Goal: Check status: Check status

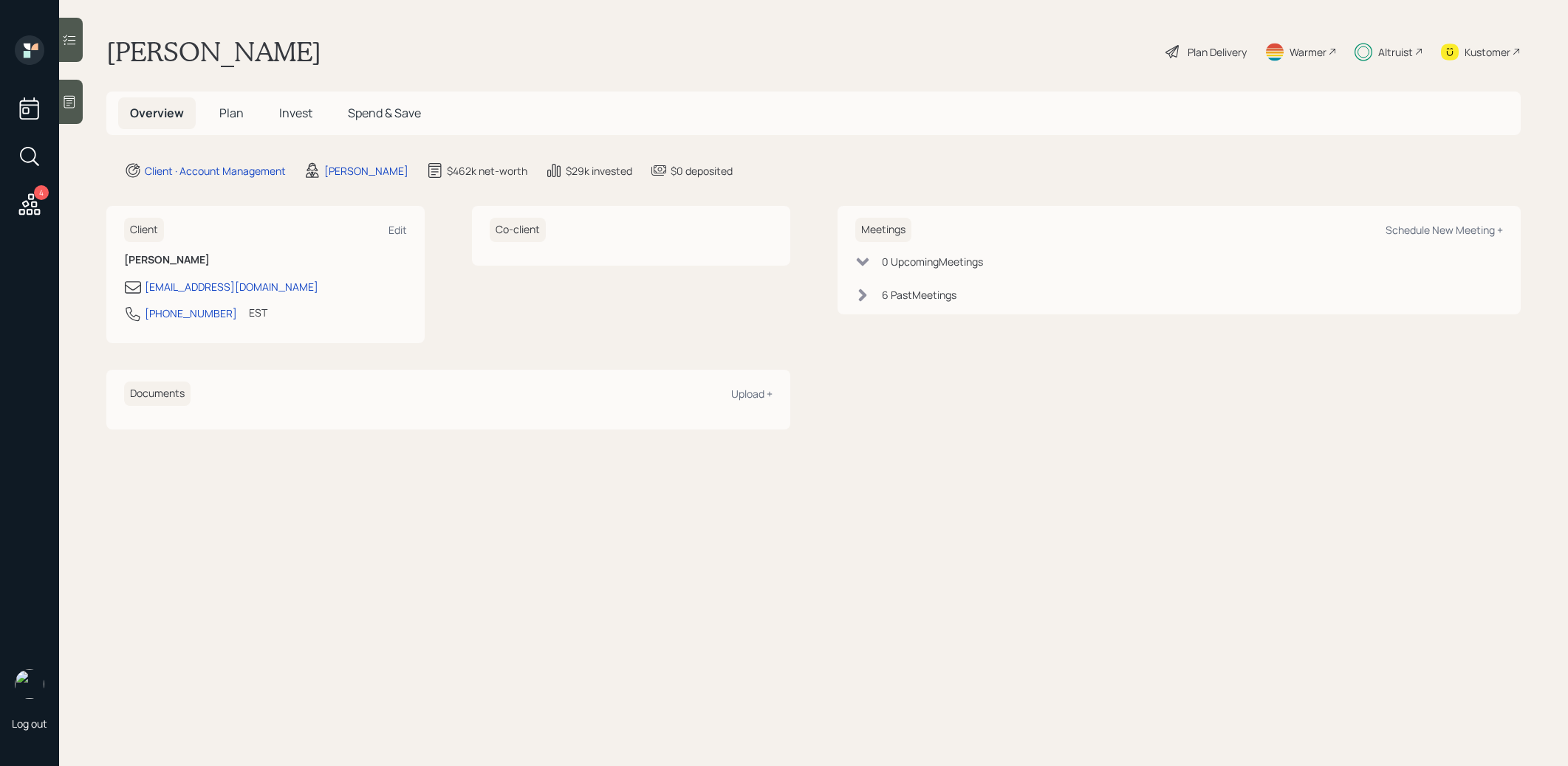
click at [285, 114] on span "Invest" at bounding box center [295, 113] width 33 height 16
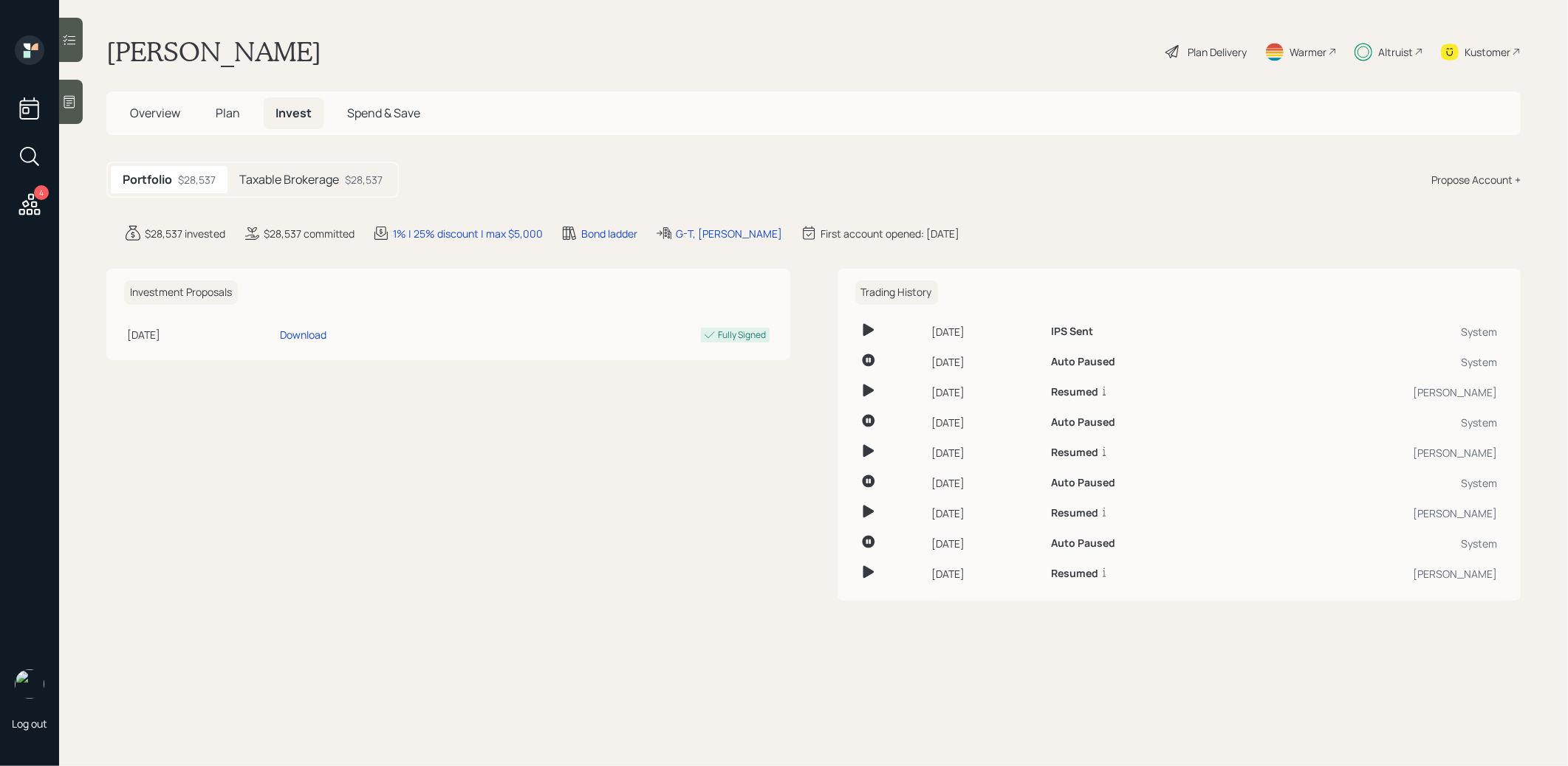
click at [275, 181] on h5 "Taxable Brokerage" at bounding box center [289, 179] width 99 height 14
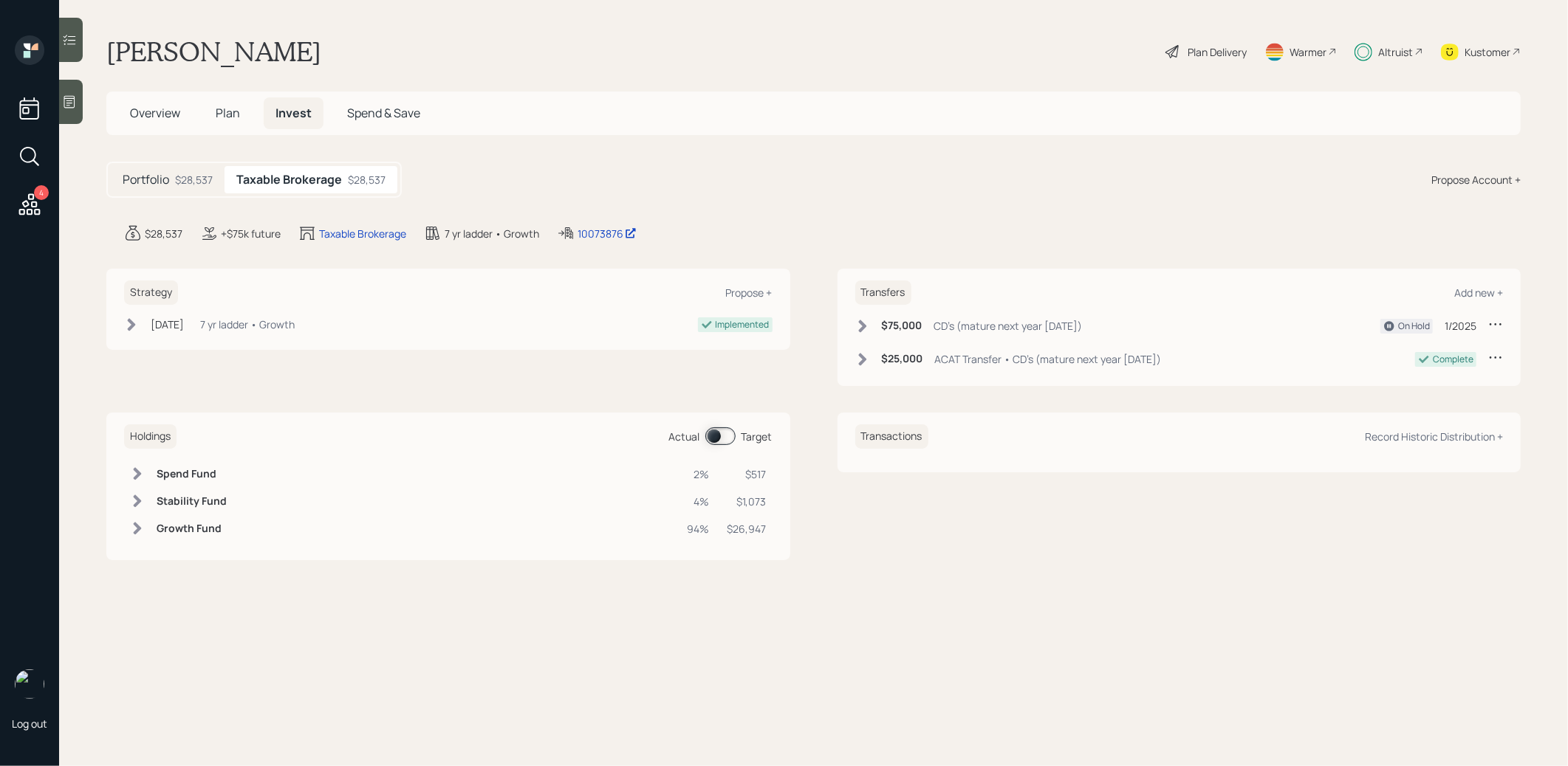
click at [227, 114] on span "Plan" at bounding box center [227, 113] width 25 height 16
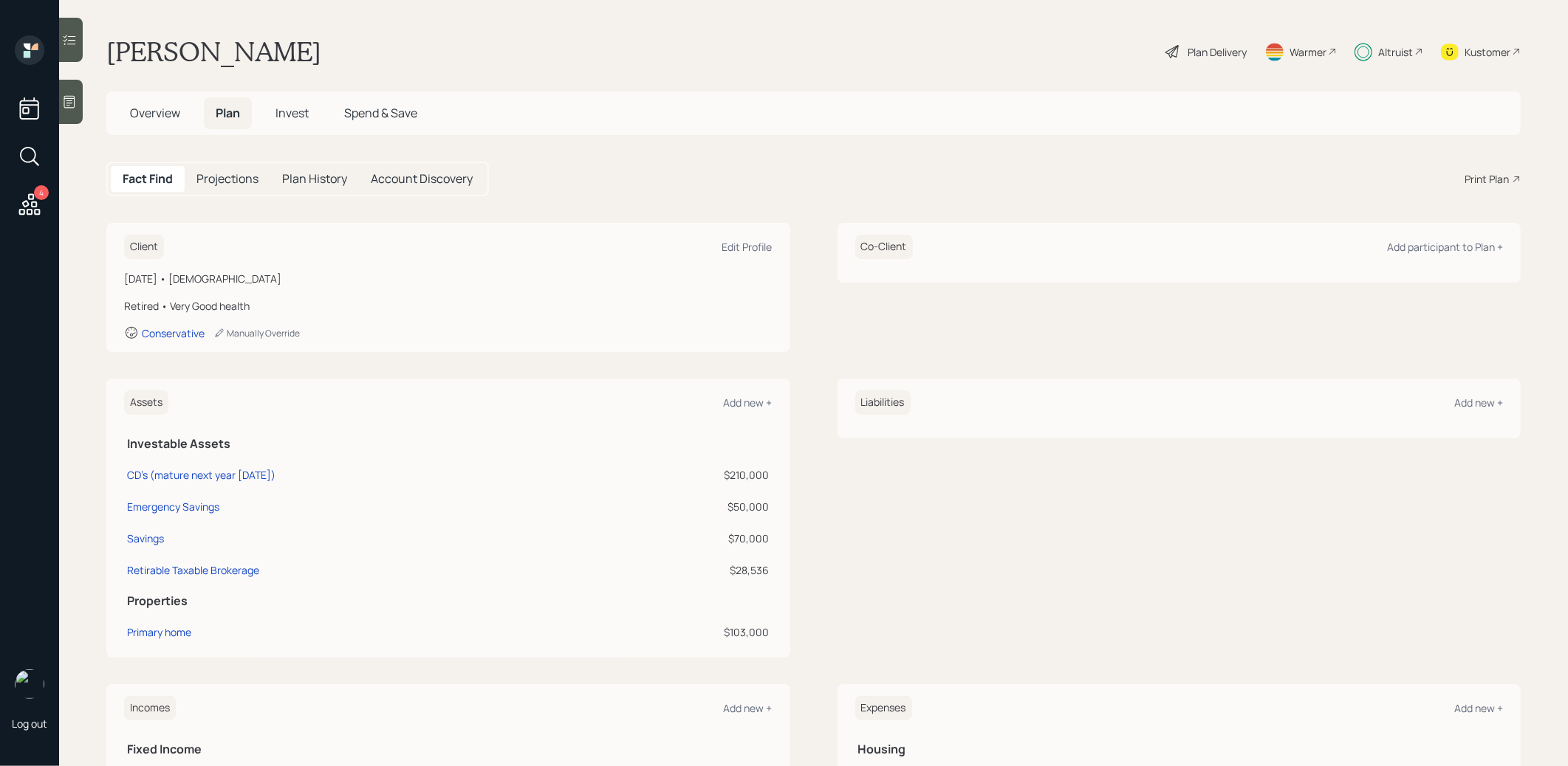
click at [289, 111] on span "Invest" at bounding box center [292, 113] width 33 height 16
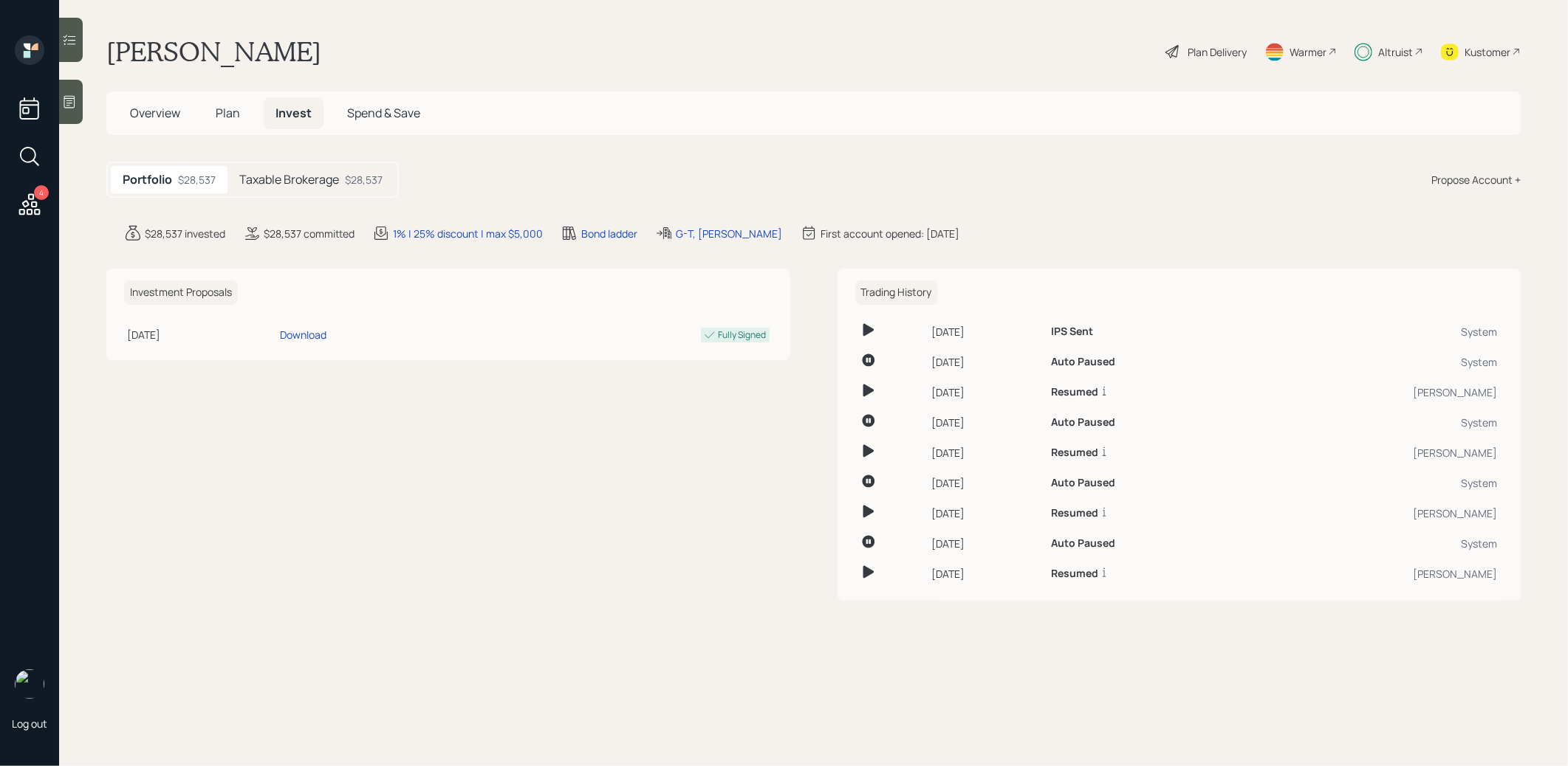
click at [297, 181] on h5 "Taxable Brokerage" at bounding box center [289, 179] width 99 height 14
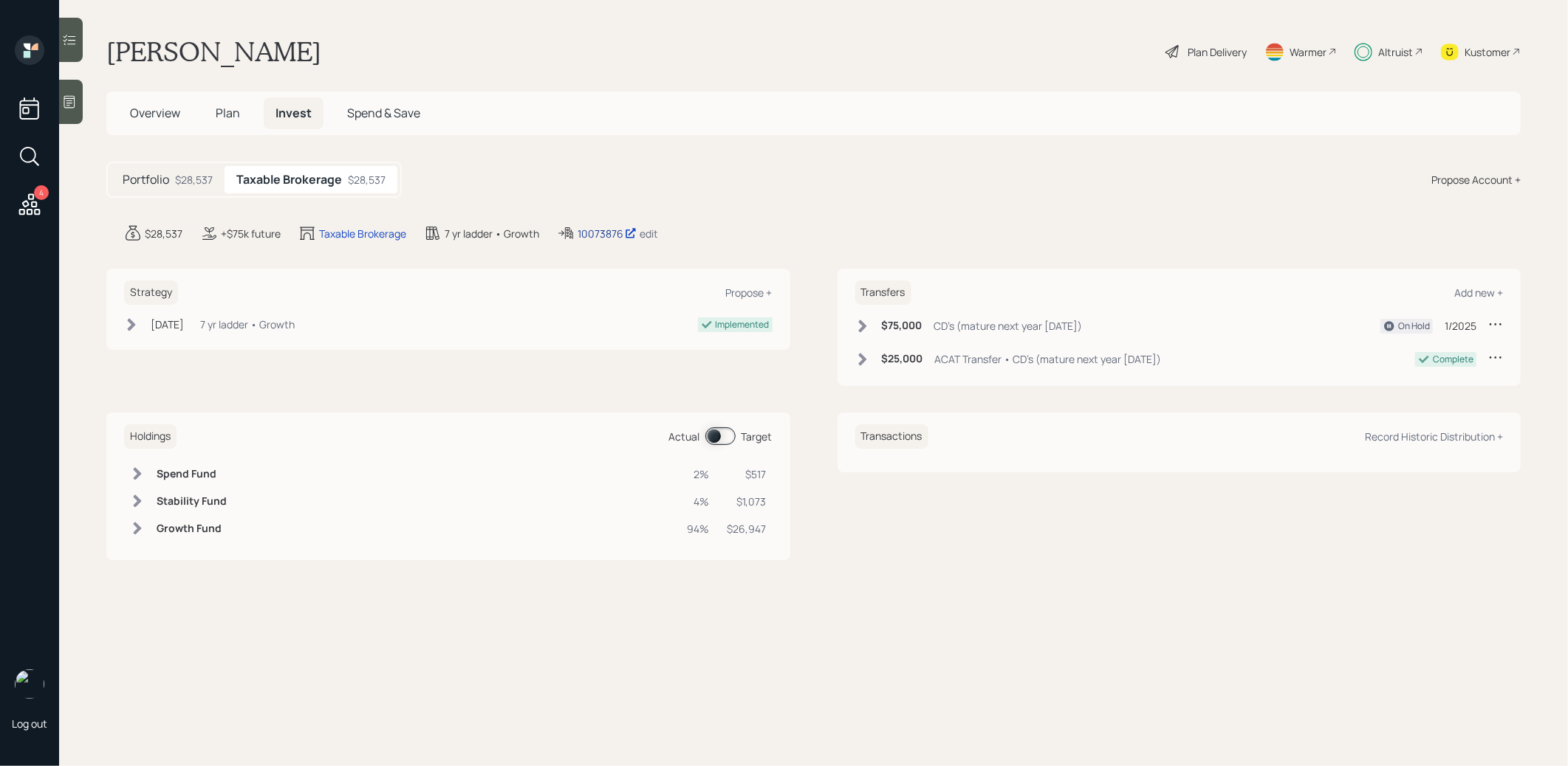
click at [591, 232] on div "10073876" at bounding box center [607, 233] width 59 height 16
